Goal: Information Seeking & Learning: Learn about a topic

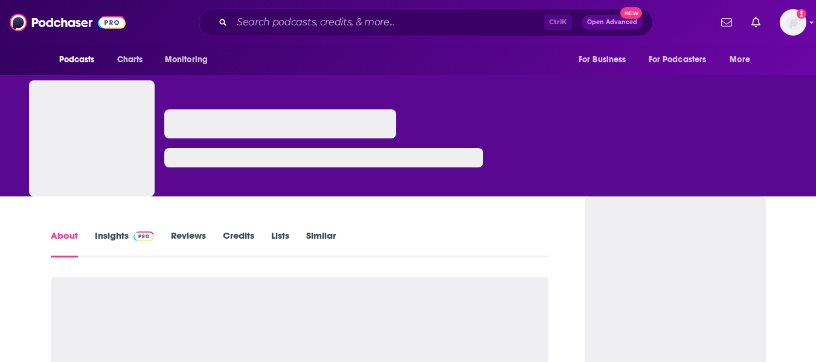
click at [122, 234] on link "Insights" at bounding box center [125, 243] width 60 height 28
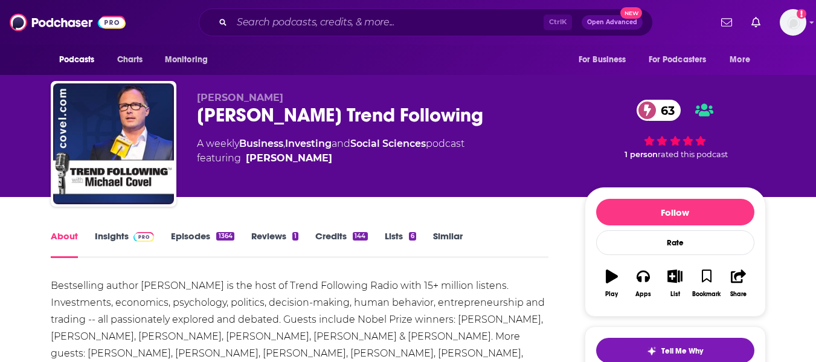
click at [122, 230] on link "Insights" at bounding box center [125, 244] width 60 height 28
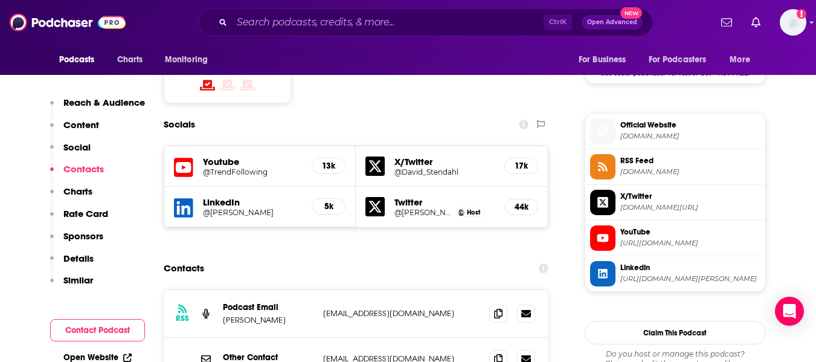
scroll to position [1024, 0]
